Goal: Find specific page/section

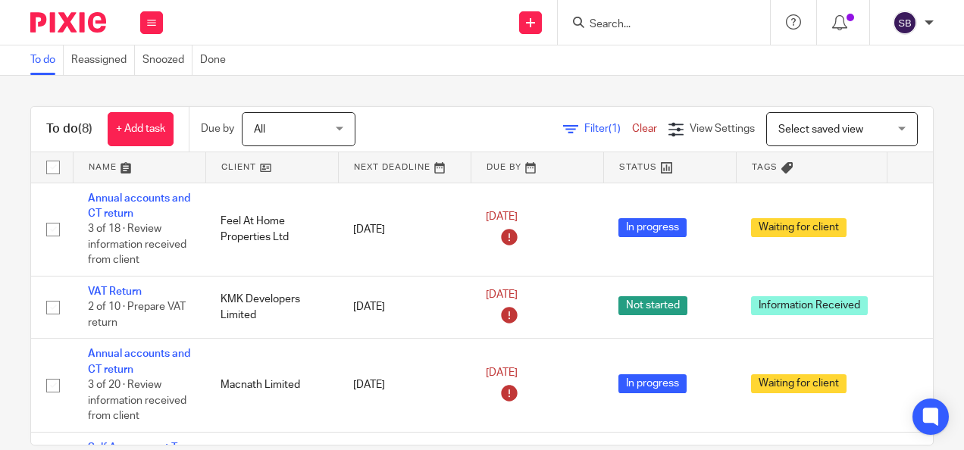
click at [653, 29] on input "Search" at bounding box center [656, 25] width 136 height 14
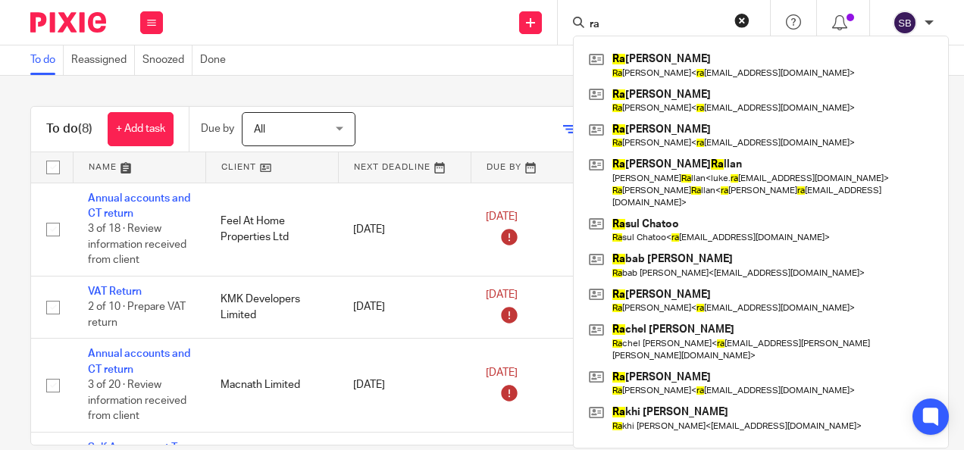
type input "r"
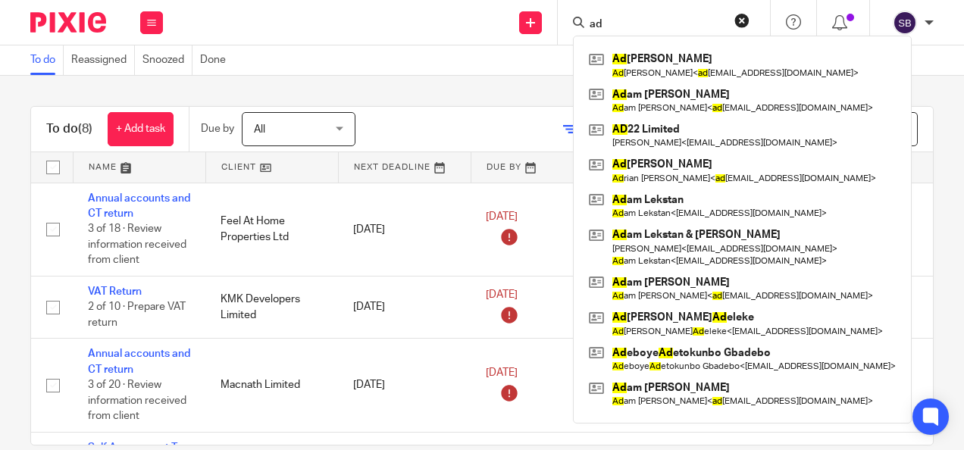
type input "a"
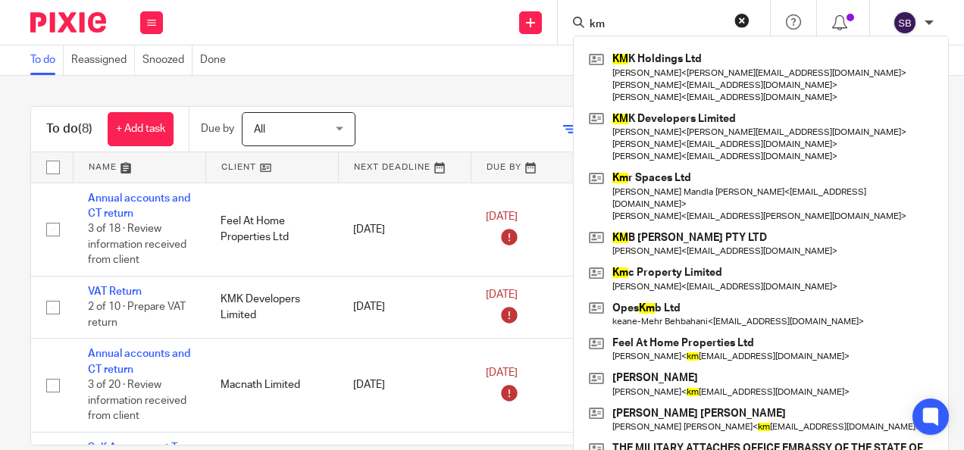
type input "k"
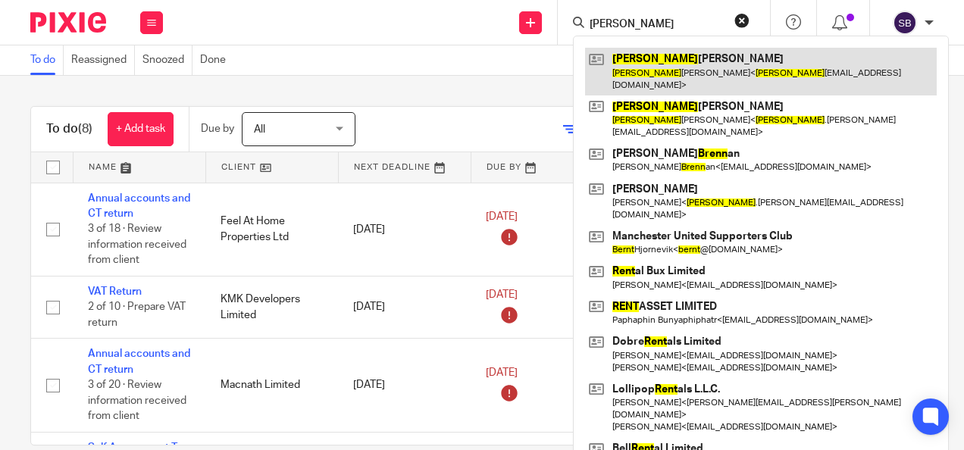
type input "brent"
click at [667, 58] on link at bounding box center [761, 71] width 352 height 47
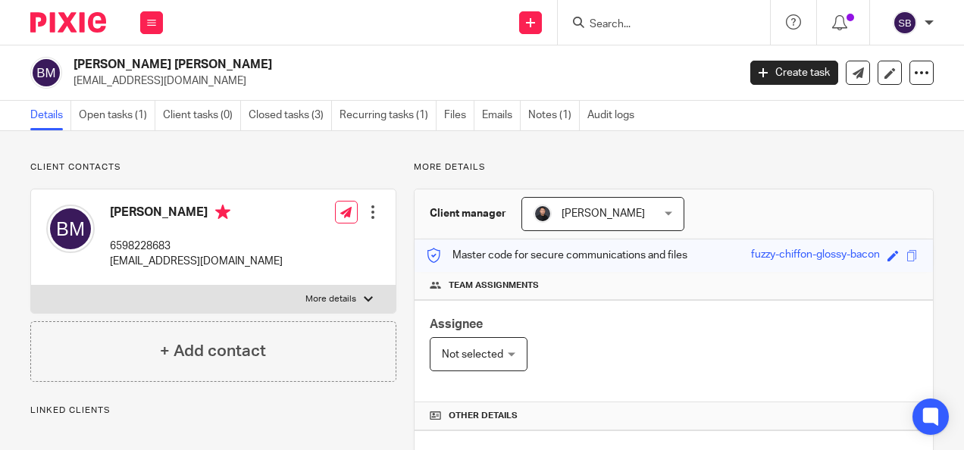
click at [625, 35] on div at bounding box center [664, 22] width 212 height 45
click at [622, 23] on input "d" at bounding box center [656, 25] width 136 height 14
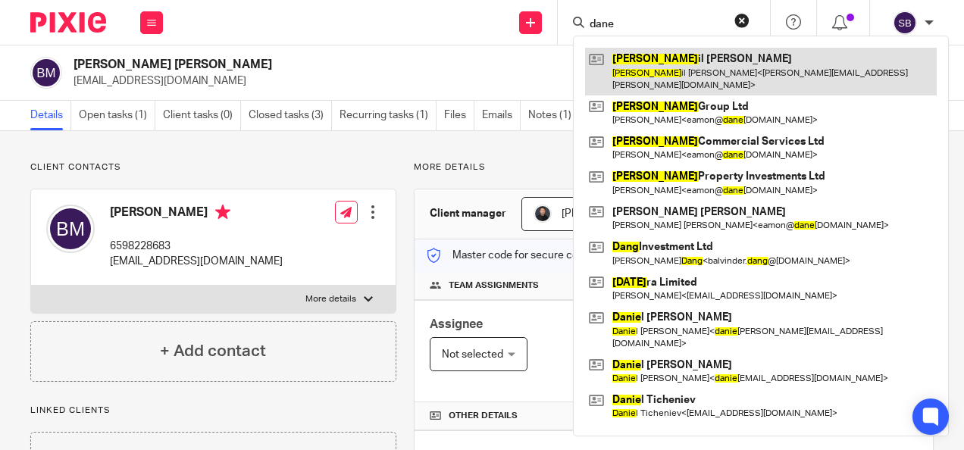
type input "dane"
click at [641, 73] on link at bounding box center [761, 71] width 352 height 47
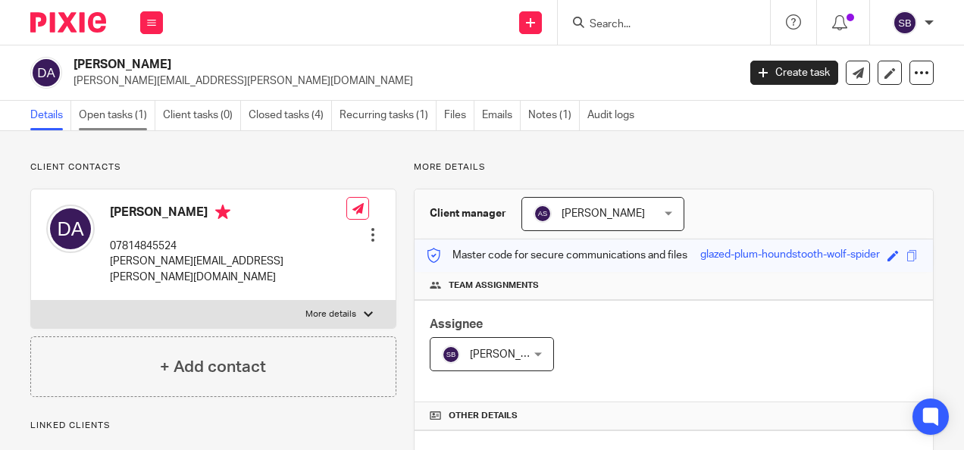
click at [88, 114] on link "Open tasks (1)" at bounding box center [117, 116] width 77 height 30
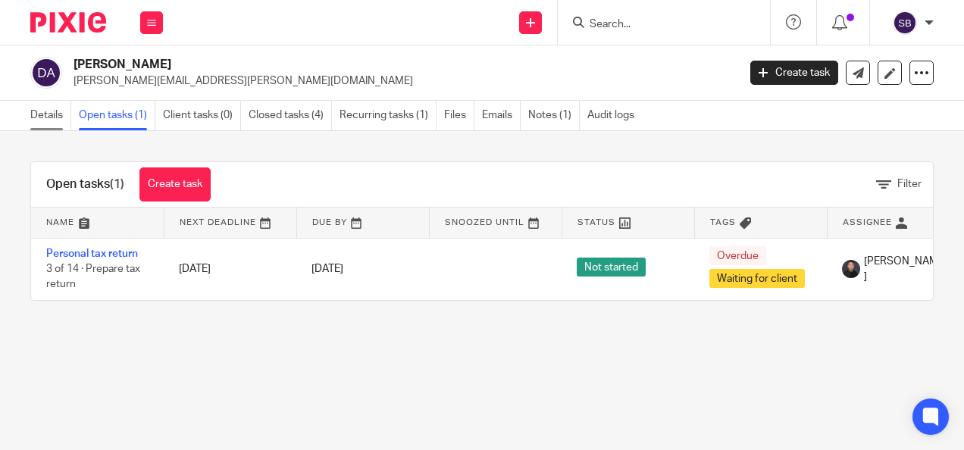
click at [47, 119] on link "Details" at bounding box center [50, 116] width 41 height 30
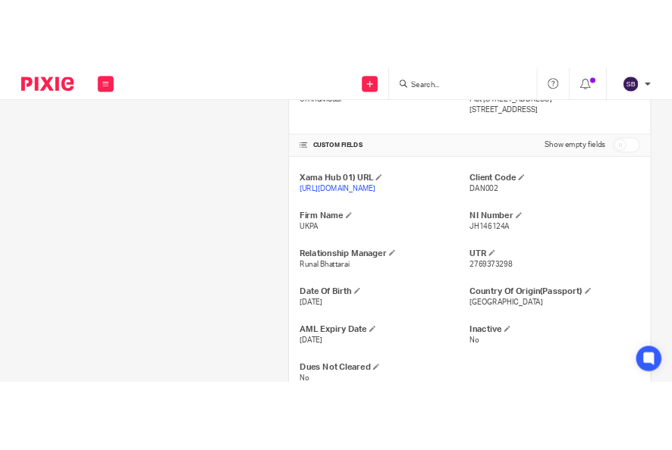
scroll to position [437, 0]
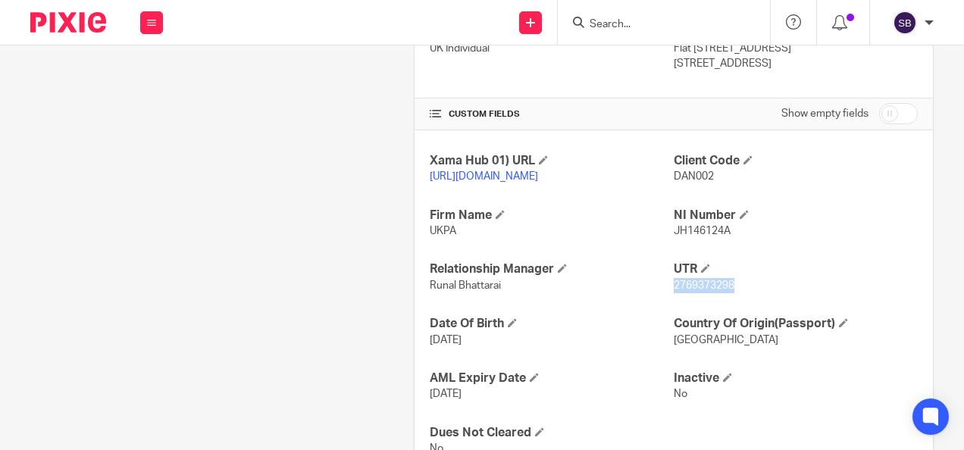
drag, startPoint x: 666, startPoint y: 297, endPoint x: 735, endPoint y: 299, distance: 69.0
click at [735, 293] on p "2769373298" at bounding box center [796, 285] width 244 height 15
copy span "2769373298"
